Goal: Find contact information: Find contact information

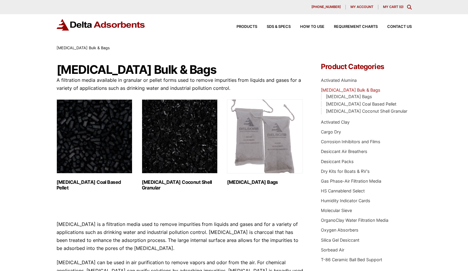
click at [284, 208] on div "Activated Carbon Bulk & Bags A filtration media available in granular or pellet…" at bounding box center [180, 211] width 247 height 296
click at [407, 28] on span "Contact Us" at bounding box center [399, 27] width 25 height 4
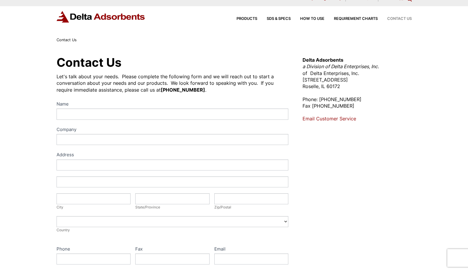
scroll to position [0, 0]
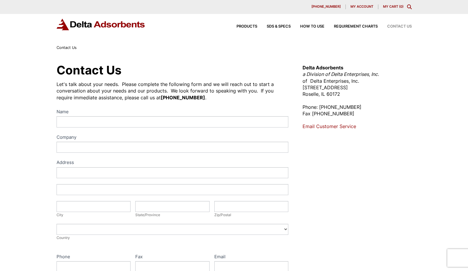
click at [340, 126] on link "Email Customer Service" at bounding box center [330, 126] width 54 height 6
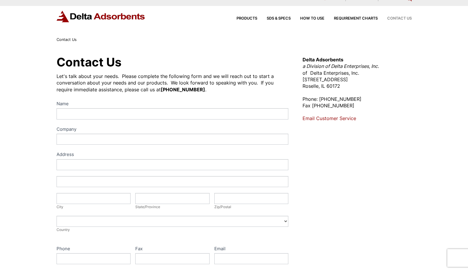
scroll to position [0, 0]
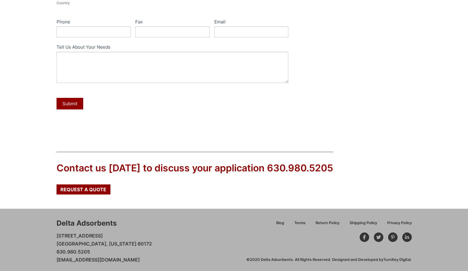
scroll to position [237, 0]
